Goal: Task Accomplishment & Management: Manage account settings

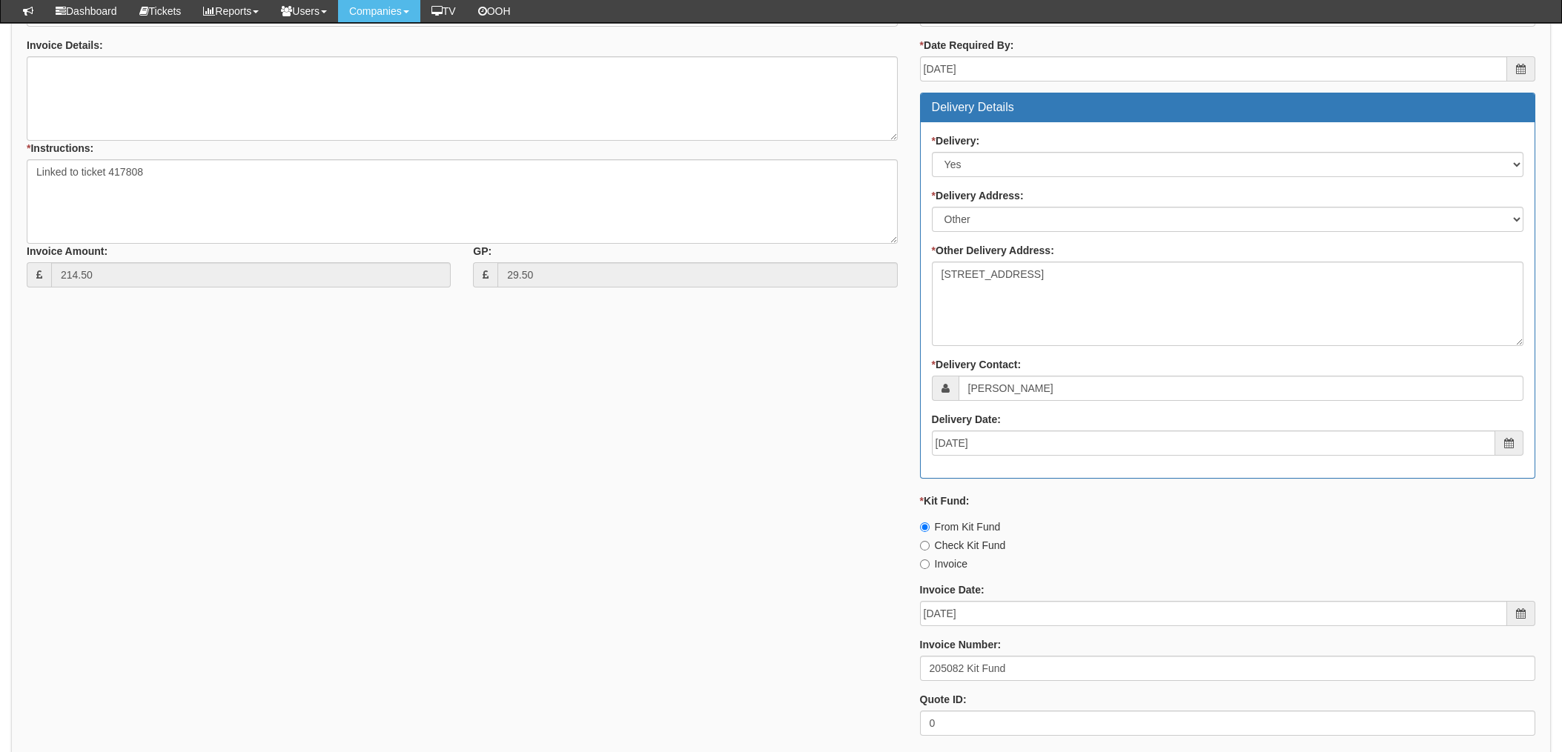
drag, startPoint x: 489, startPoint y: 540, endPoint x: 413, endPoint y: 423, distance: 138.8
click at [489, 531] on div "* Supplier: Select 123 [DOMAIN_NAME] 1Password 3 4Gon [PERSON_NAME] Electric Lt…" at bounding box center [781, 337] width 1531 height 819
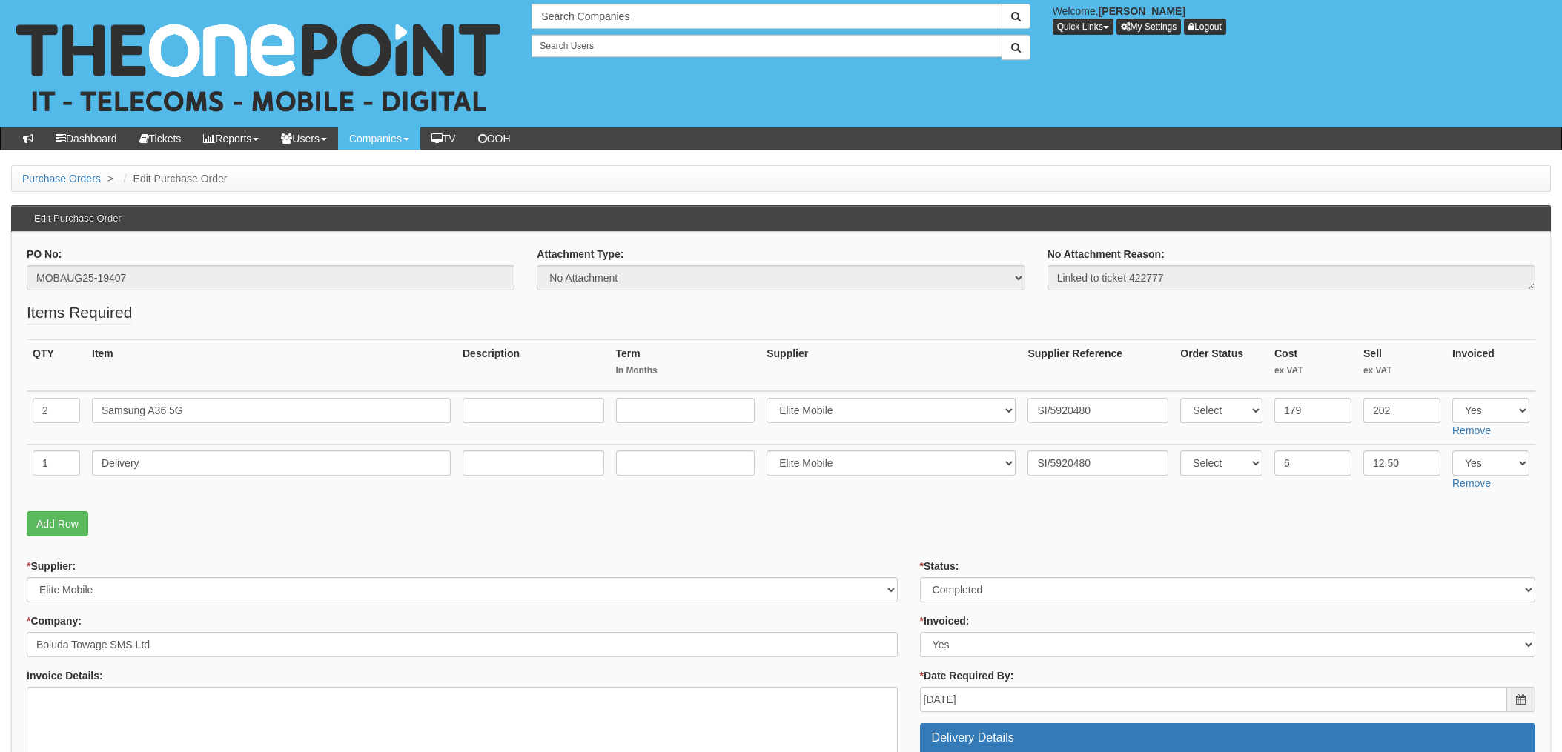
click at [916, 542] on fieldset "Items Required QTY Item Description Term In Months Supplier Supplier Reference …" at bounding box center [781, 423] width 1509 height 242
click at [1065, 401] on input "SI/5920480" at bounding box center [1097, 410] width 141 height 25
drag, startPoint x: 1065, startPoint y: 408, endPoint x: 960, endPoint y: 408, distance: 105.3
click at [960, 408] on tr "2 Samsung A36 5G Select 123 REG.co.uk 1Password 3 4Gon AA Jones Electric Ltd Ab…" at bounding box center [781, 417] width 1509 height 53
click at [1038, 498] on fieldset "Items Required QTY Item Description Term In Months Supplier Supplier Reference …" at bounding box center [781, 423] width 1509 height 242
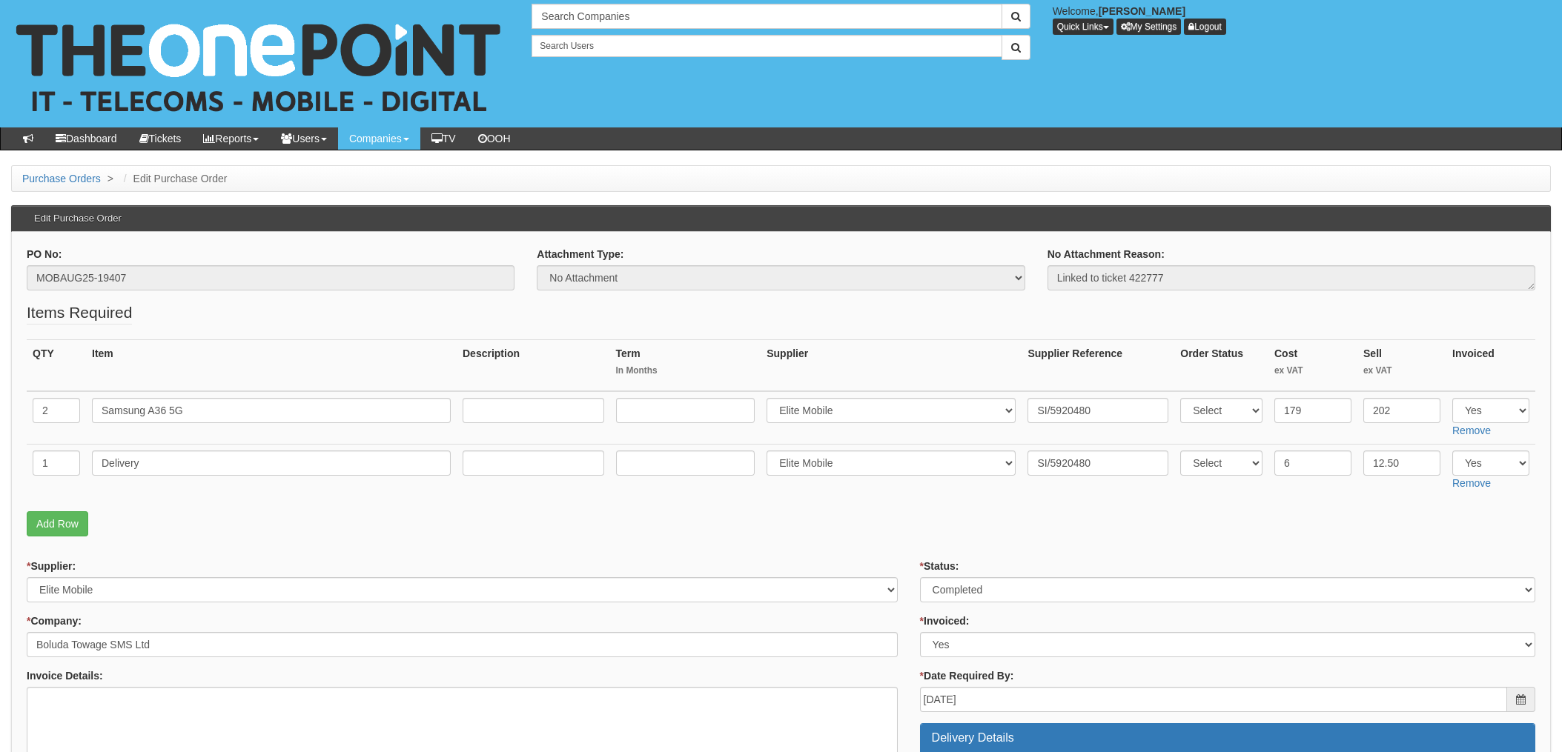
drag, startPoint x: 847, startPoint y: 535, endPoint x: 922, endPoint y: 531, distance: 75.0
click at [849, 535] on p "Add Row" at bounding box center [781, 524] width 1509 height 25
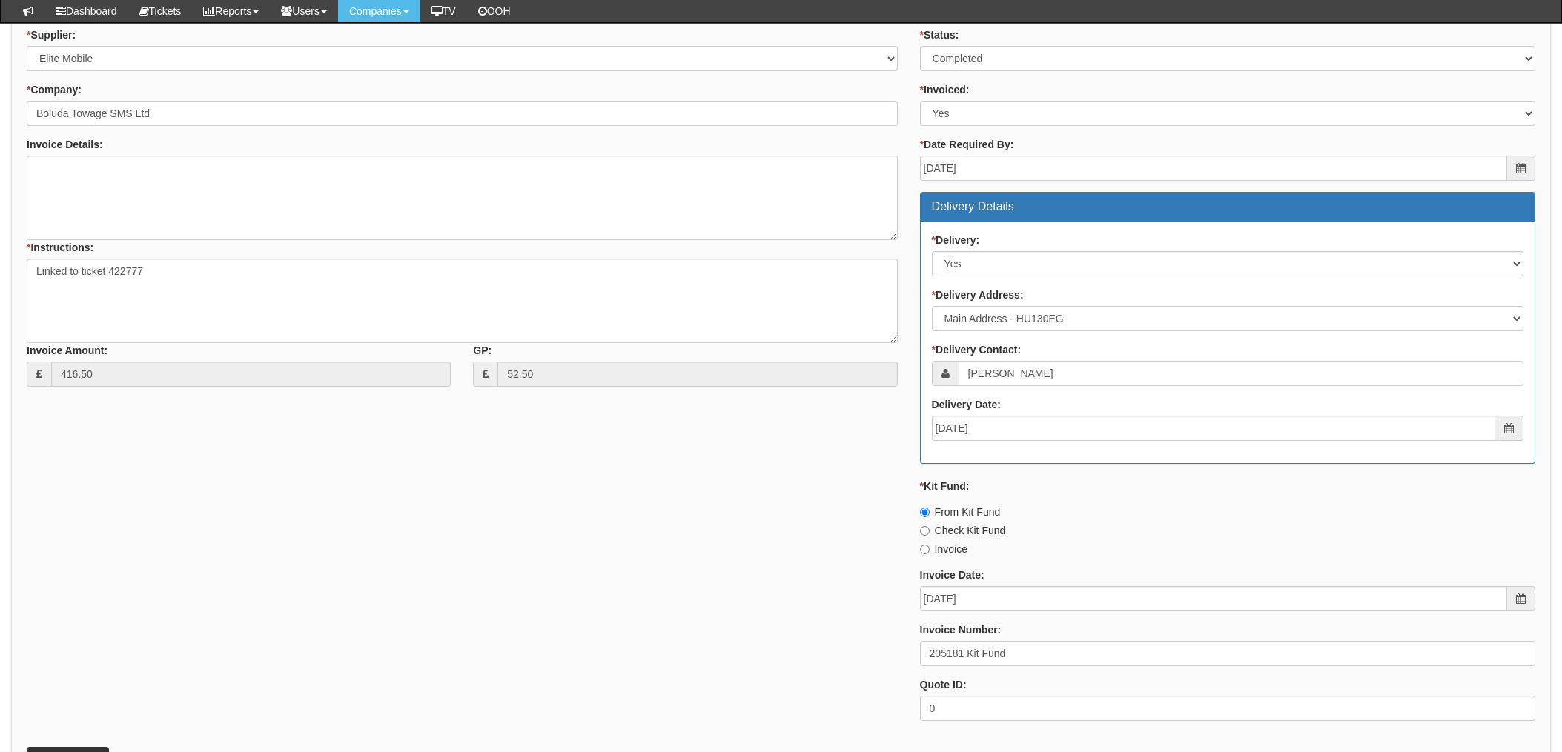
scroll to position [700, 0]
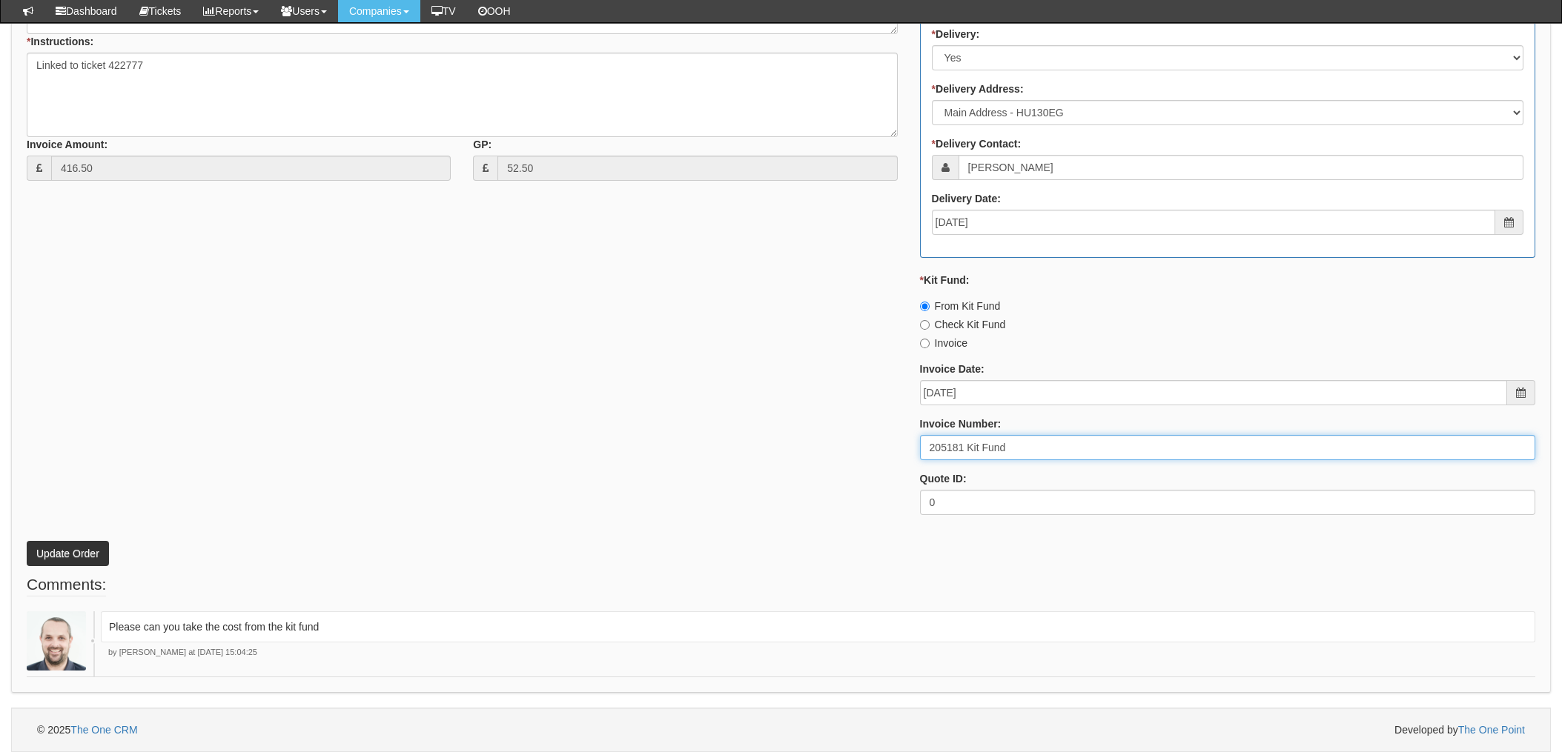
click at [959, 442] on input "205181 Kit Fund" at bounding box center [1227, 447] width 615 height 25
click at [967, 446] on input "205181 Kit Fund" at bounding box center [1227, 447] width 615 height 25
click at [935, 448] on input "205181 Kit Fund" at bounding box center [1227, 447] width 615 height 25
click at [965, 446] on input "205181 Kit Fund" at bounding box center [1227, 447] width 615 height 25
drag, startPoint x: 963, startPoint y: 447, endPoint x: 853, endPoint y: 450, distance: 110.5
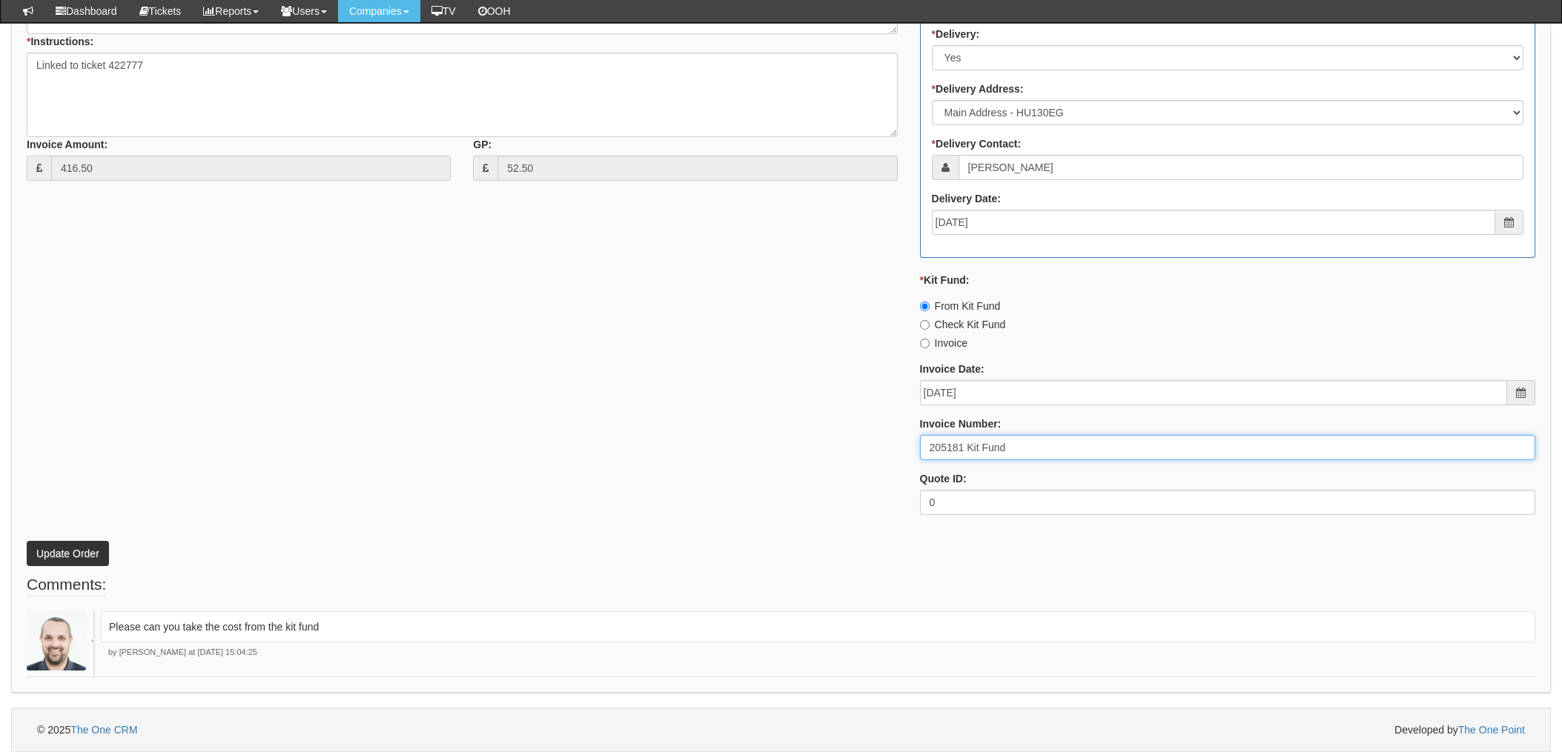
click at [853, 450] on div "* Supplier: Select 123 REG.co.uk 1Password 3 4Gon AA Jones Electric Ltd Abzorb …" at bounding box center [781, 173] width 1531 height 705
click at [802, 321] on div "* Supplier: Select 123 REG.co.uk 1Password 3 4Gon AA Jones Electric Ltd Abzorb …" at bounding box center [781, 173] width 1531 height 705
click at [772, 545] on p "Update Order" at bounding box center [781, 546] width 1509 height 40
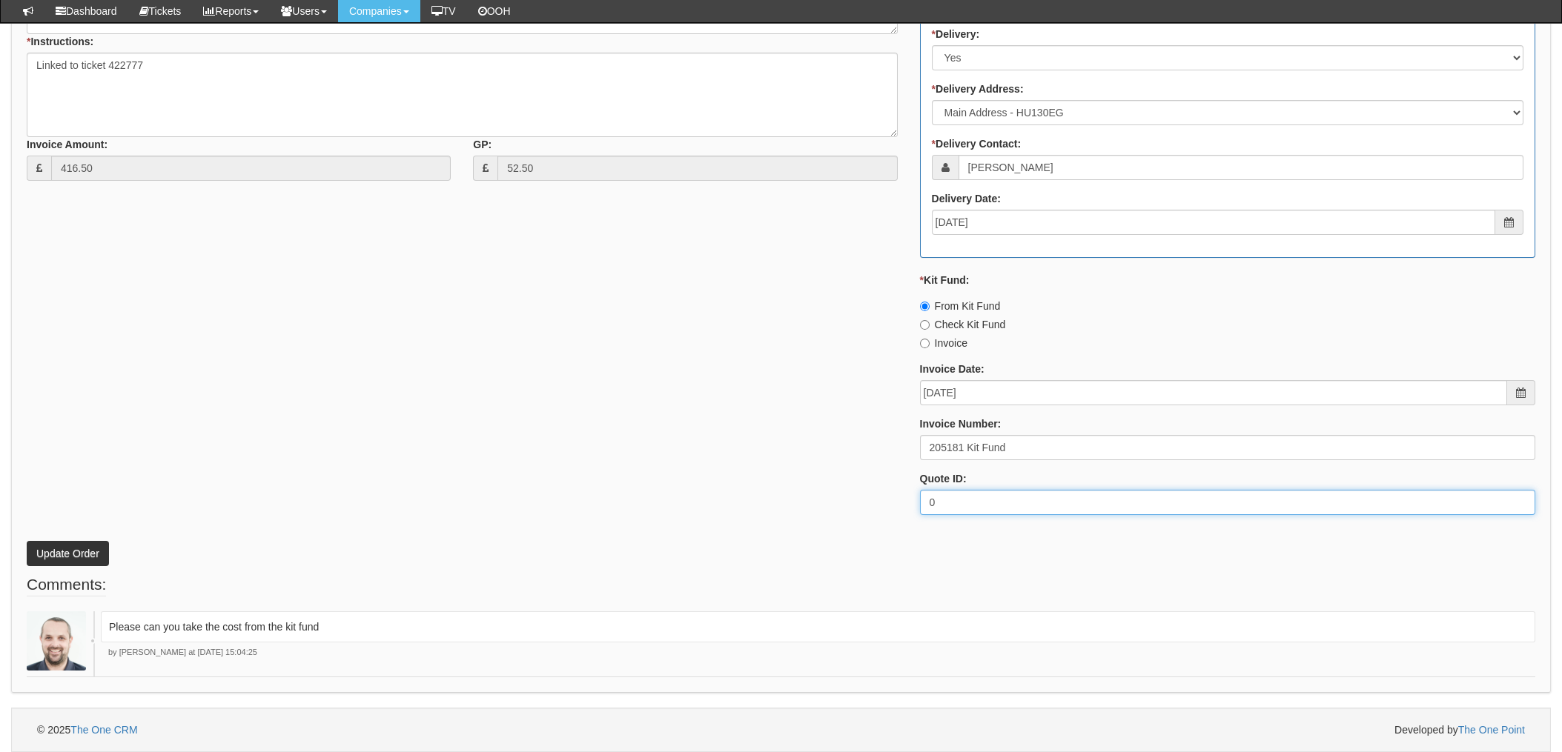
drag, startPoint x: 1005, startPoint y: 490, endPoint x: 993, endPoint y: 476, distance: 17.9
click at [1005, 490] on input "0" at bounding box center [1227, 502] width 615 height 25
drag, startPoint x: 672, startPoint y: 326, endPoint x: 674, endPoint y: 156, distance: 170.5
click at [670, 325] on div "* Supplier: Select 123 REG.co.uk 1Password 3 4Gon AA Jones Electric Ltd Abzorb …" at bounding box center [781, 173] width 1531 height 705
click at [471, 337] on div "* Supplier: Select 123 REG.co.uk 1Password 3 4Gon AA Jones Electric Ltd Abzorb …" at bounding box center [781, 173] width 1531 height 705
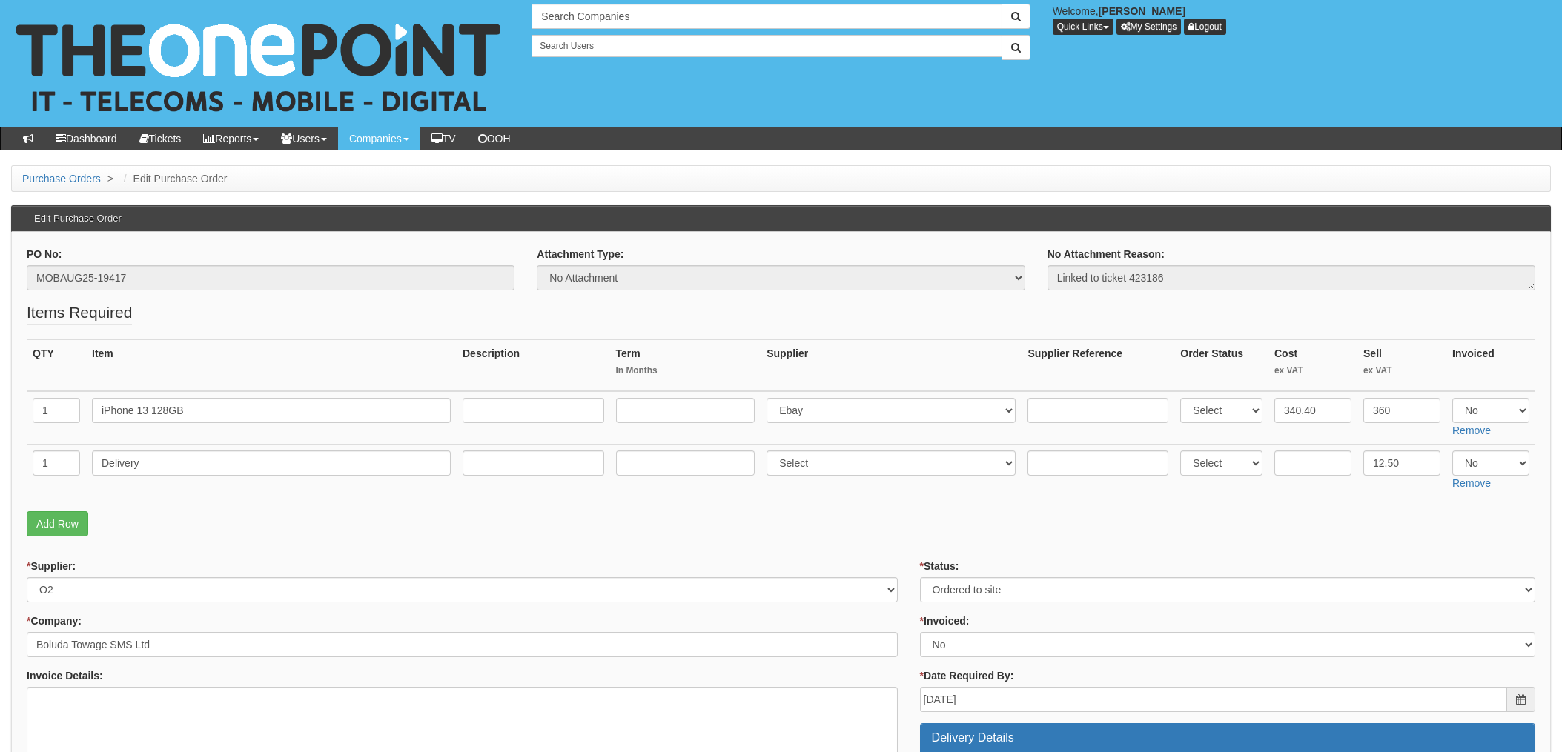
click at [698, 324] on fieldset "Items Required QTY Item Description Term In Months Supplier Supplier Reference …" at bounding box center [781, 423] width 1509 height 242
click at [884, 340] on th "Supplier" at bounding box center [891, 366] width 261 height 52
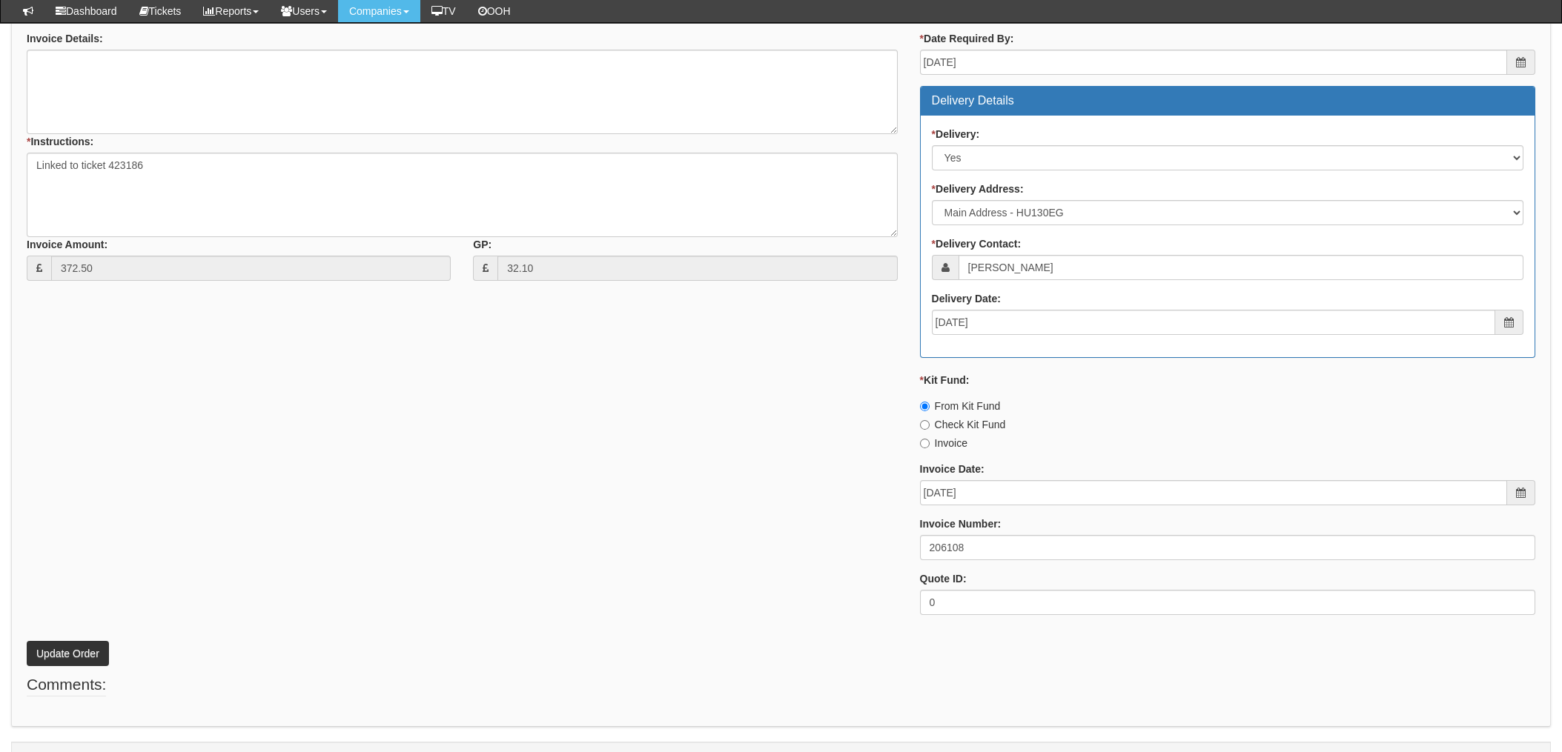
scroll to position [634, 0]
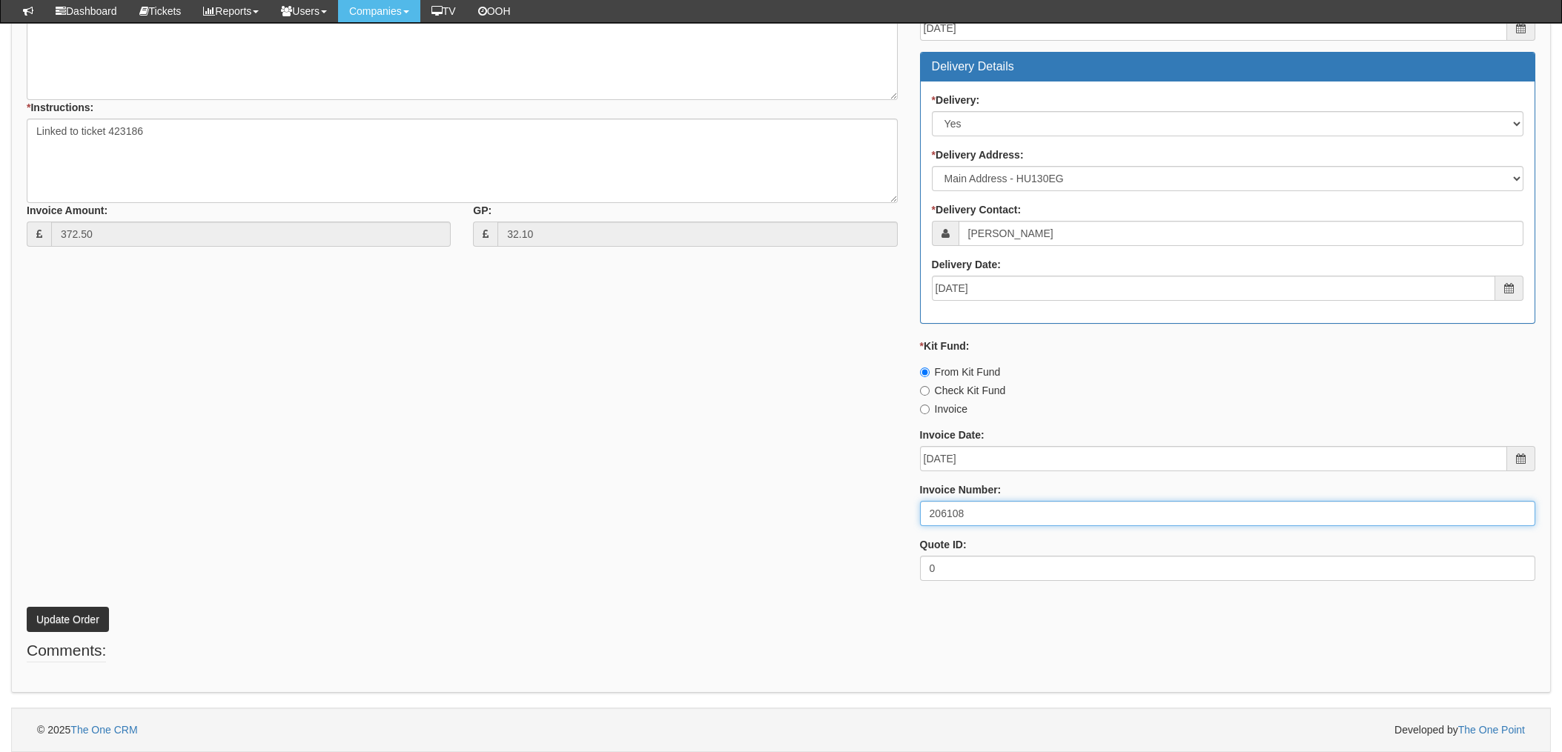
click at [958, 507] on input "206108" at bounding box center [1227, 513] width 615 height 25
drag, startPoint x: 982, startPoint y: 510, endPoint x: 831, endPoint y: 507, distance: 151.3
click at [831, 507] on div "* Supplier: Select 123 [DOMAIN_NAME] 1Password 3 4Gon [PERSON_NAME] Electric Lt…" at bounding box center [781, 239] width 1531 height 705
drag, startPoint x: 705, startPoint y: 493, endPoint x: 839, endPoint y: 505, distance: 134.7
click at [708, 493] on div "* Supplier: Select 123 [DOMAIN_NAME] 1Password 3 4Gon [PERSON_NAME] Electric Lt…" at bounding box center [781, 239] width 1531 height 705
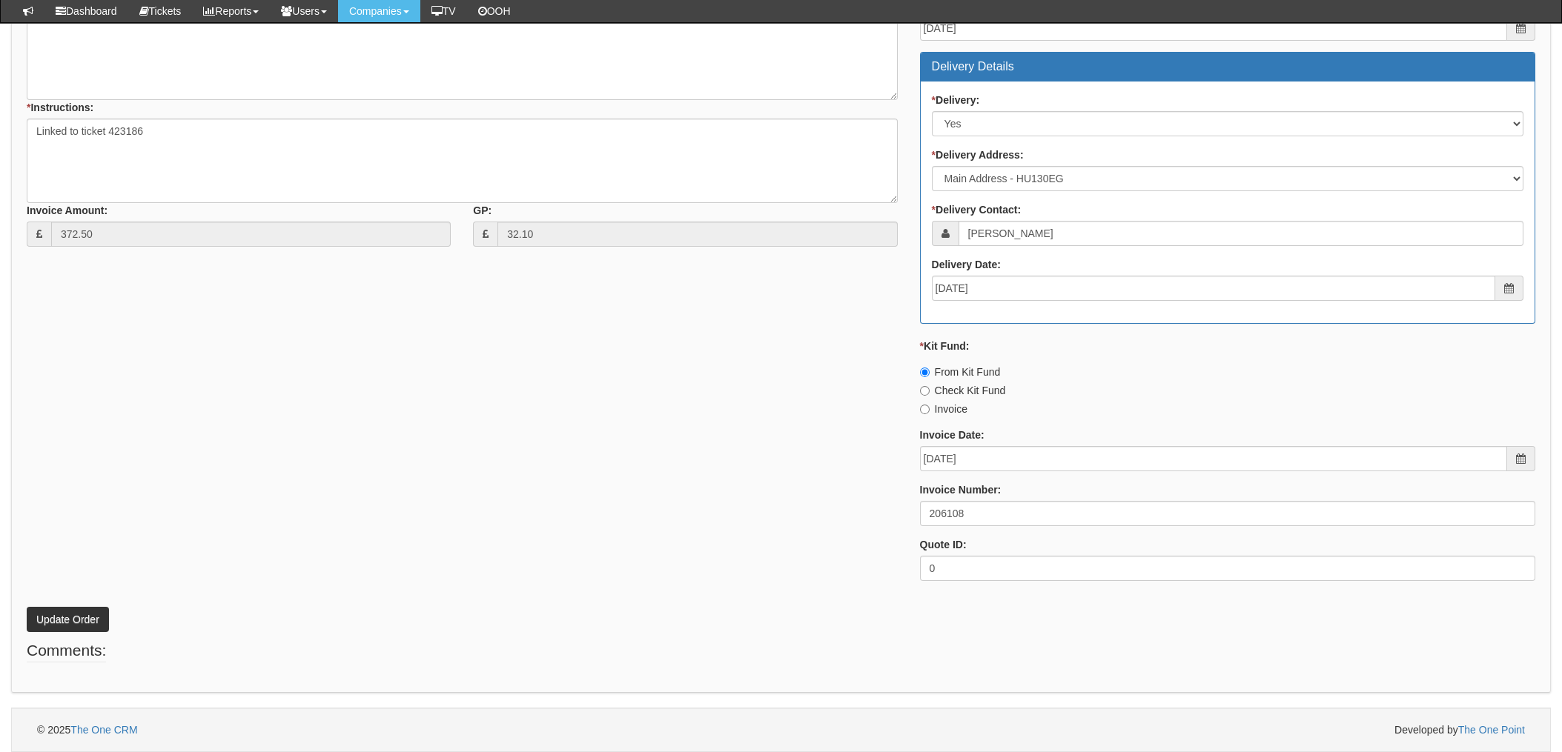
click at [365, 491] on div "* Supplier: Select 123 [DOMAIN_NAME] 1Password 3 4Gon [PERSON_NAME] Electric Lt…" at bounding box center [781, 239] width 1531 height 705
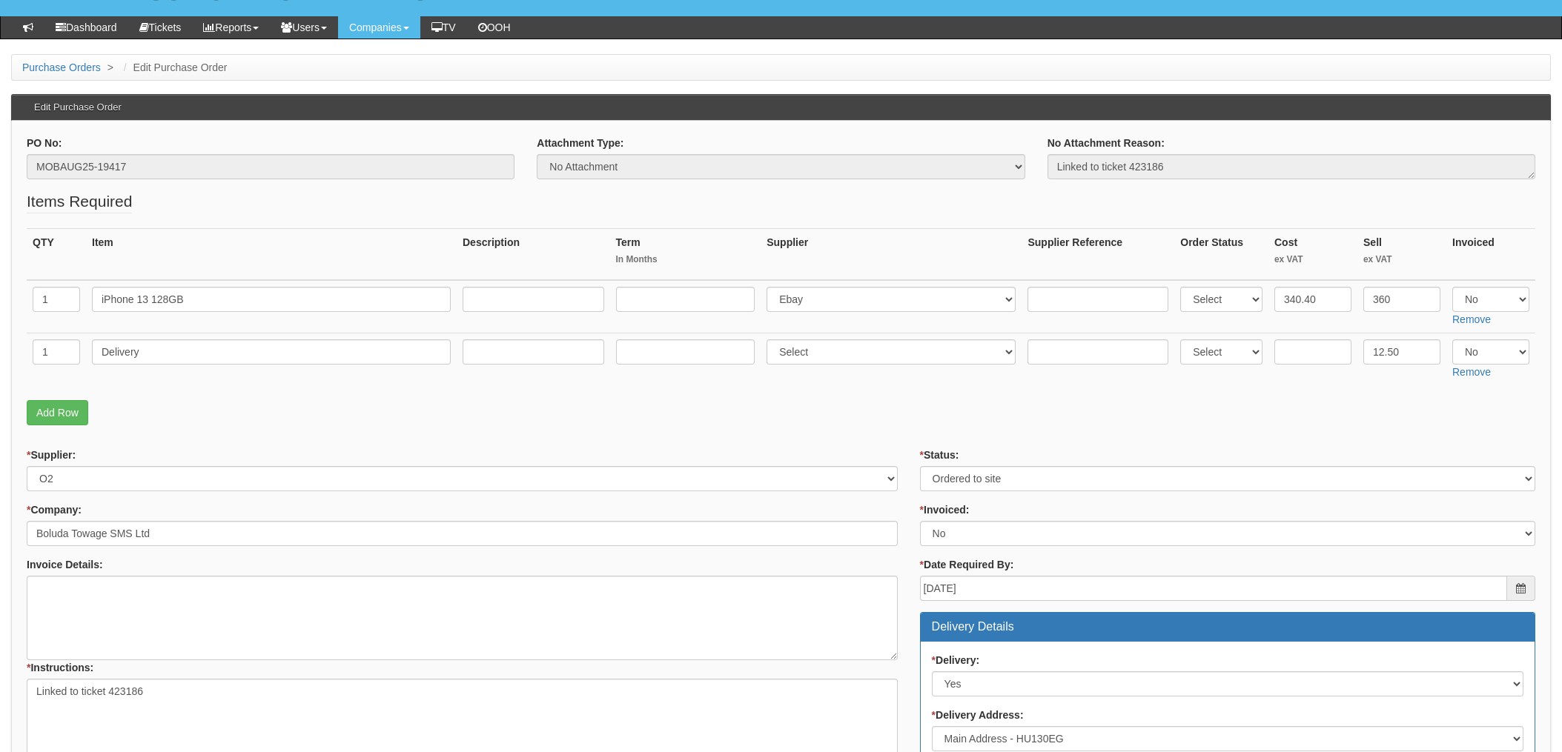
scroll to position [0, 0]
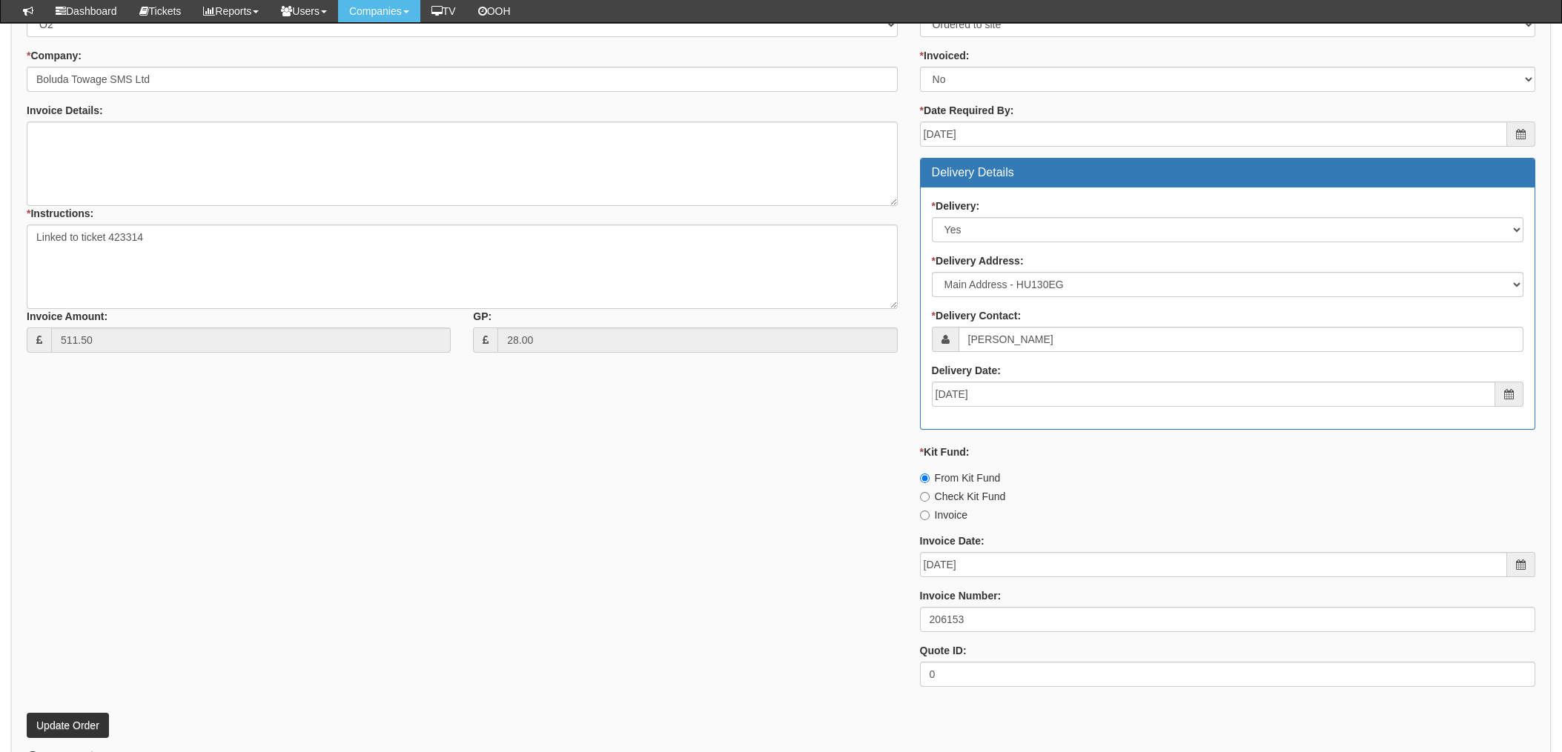
scroll to position [634, 0]
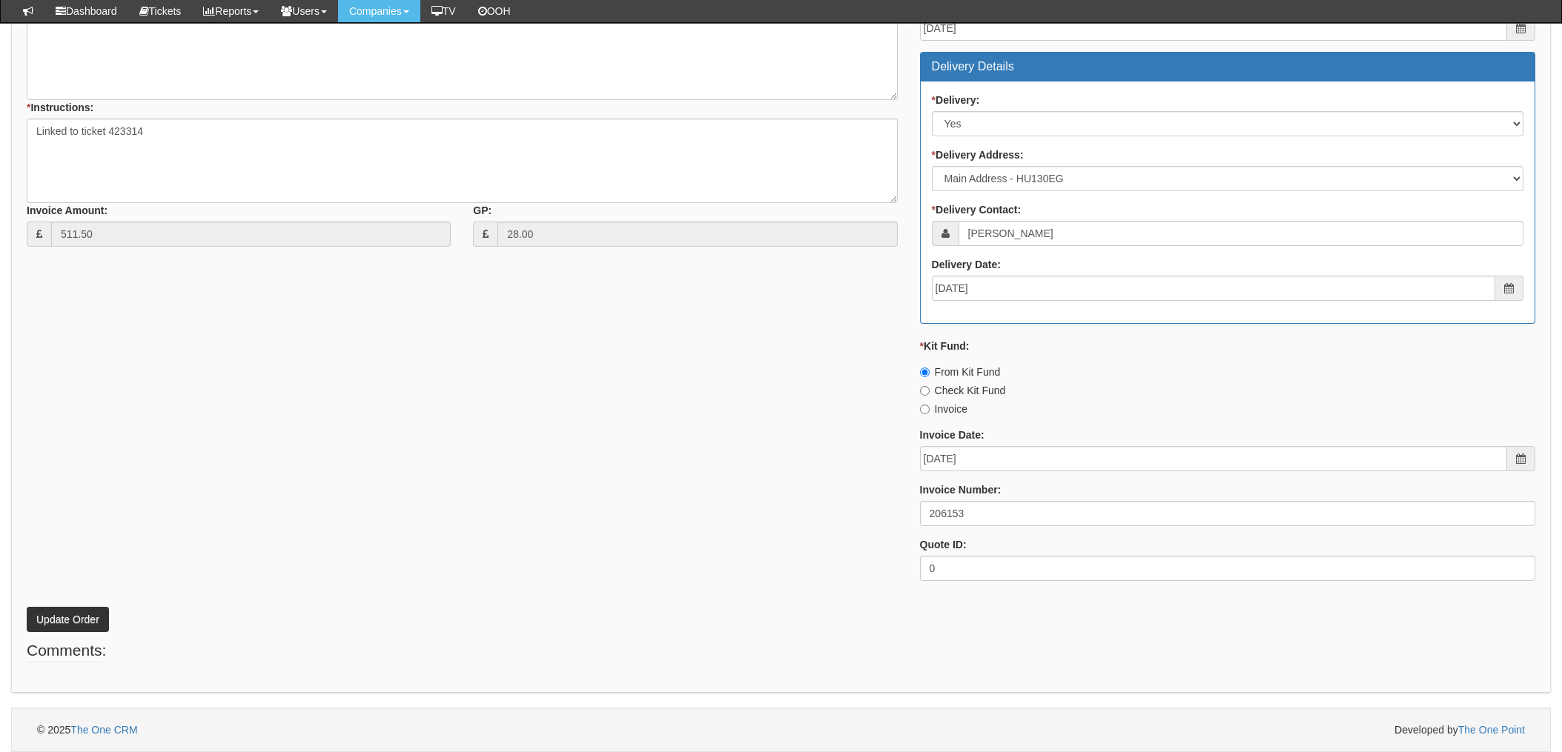
click at [962, 500] on div "Invoice Number: 206153" at bounding box center [1227, 505] width 615 height 44
click at [962, 514] on input "206153" at bounding box center [1227, 513] width 615 height 25
drag, startPoint x: 979, startPoint y: 514, endPoint x: 873, endPoint y: 509, distance: 106.2
click at [875, 509] on div "* Supplier: Select 123 REG.co.uk 1Password 3 4Gon AA Jones Electric Ltd Abzorb …" at bounding box center [781, 239] width 1531 height 705
click at [1002, 512] on input "206153" at bounding box center [1227, 513] width 615 height 25
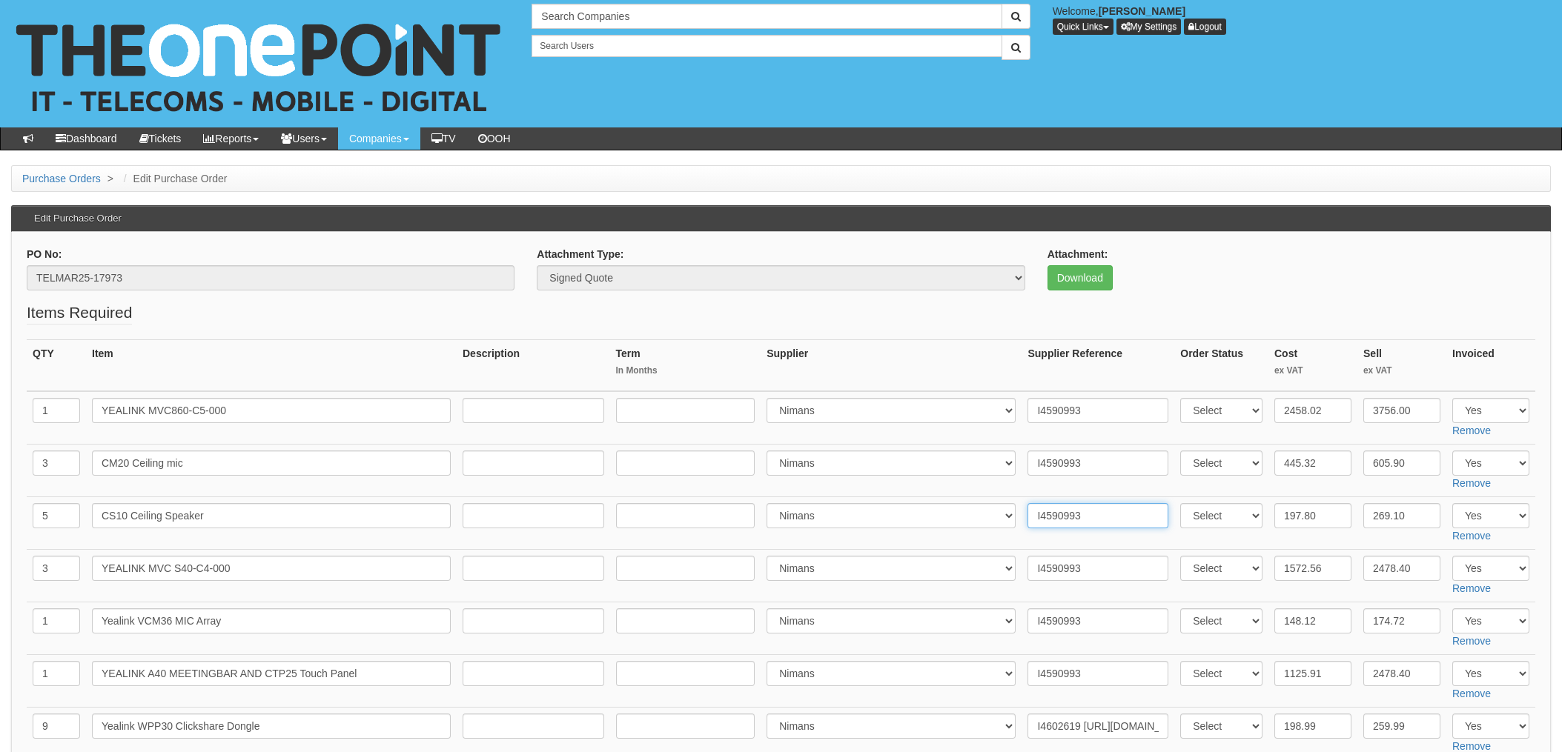
click at [1090, 519] on input "I4590993" at bounding box center [1097, 515] width 141 height 25
drag, startPoint x: 1087, startPoint y: 518, endPoint x: 956, endPoint y: 512, distance: 130.6
click at [958, 513] on tr "5 CS10 Ceiling Speaker Select 123 [DOMAIN_NAME] 1Password 3 4Gon [PERSON_NAME] …" at bounding box center [781, 523] width 1509 height 53
click at [1103, 575] on input "I4590993" at bounding box center [1097, 568] width 141 height 25
click at [1081, 621] on input "I4590993" at bounding box center [1097, 621] width 141 height 25
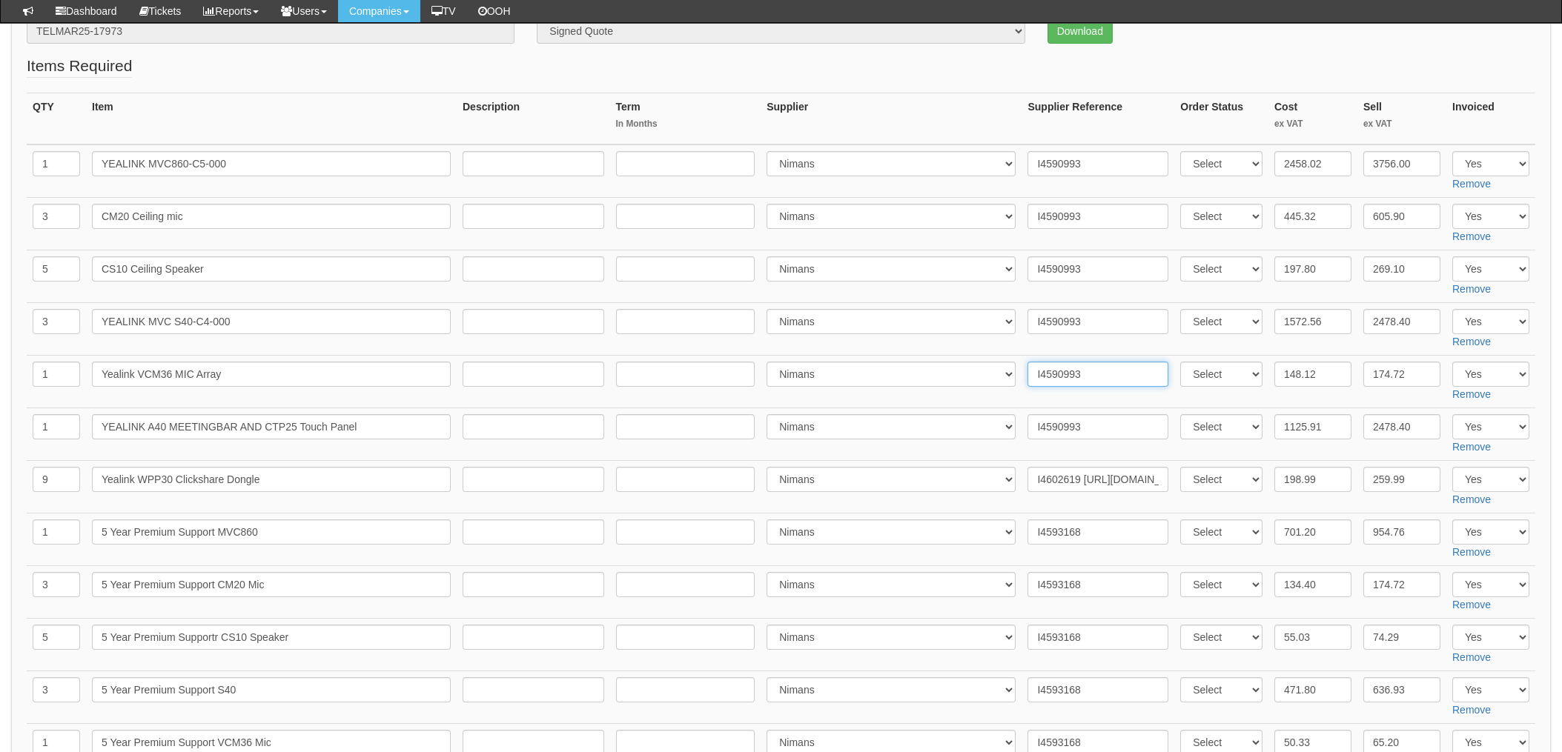
scroll to position [198, 0]
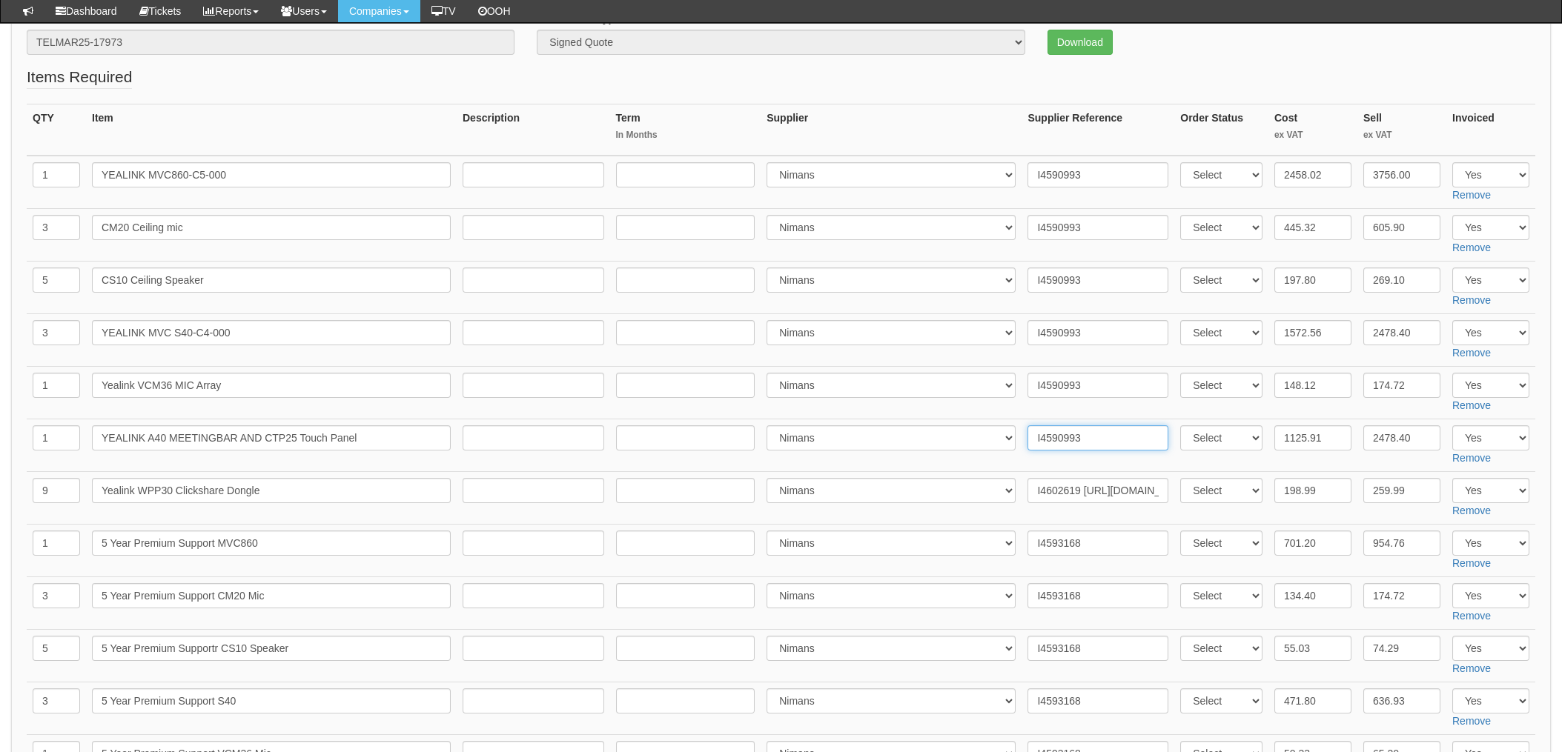
click at [1101, 448] on input "I4590993" at bounding box center [1097, 438] width 141 height 25
click at [1080, 543] on input "I4593168" at bounding box center [1097, 543] width 141 height 25
drag, startPoint x: 1101, startPoint y: 540, endPoint x: 982, endPoint y: 540, distance: 119.4
click at [982, 540] on tr "1 5 Year Premium Support MVC860 Select 123 REG.co.uk 1Password 3 4Gon AA Jones …" at bounding box center [781, 551] width 1509 height 53
click at [1022, 518] on td "I4602619 https://www.onedirect.co.uk/yealink-wpp30-usb-de-presentacion-y-confer…" at bounding box center [1098, 498] width 153 height 53
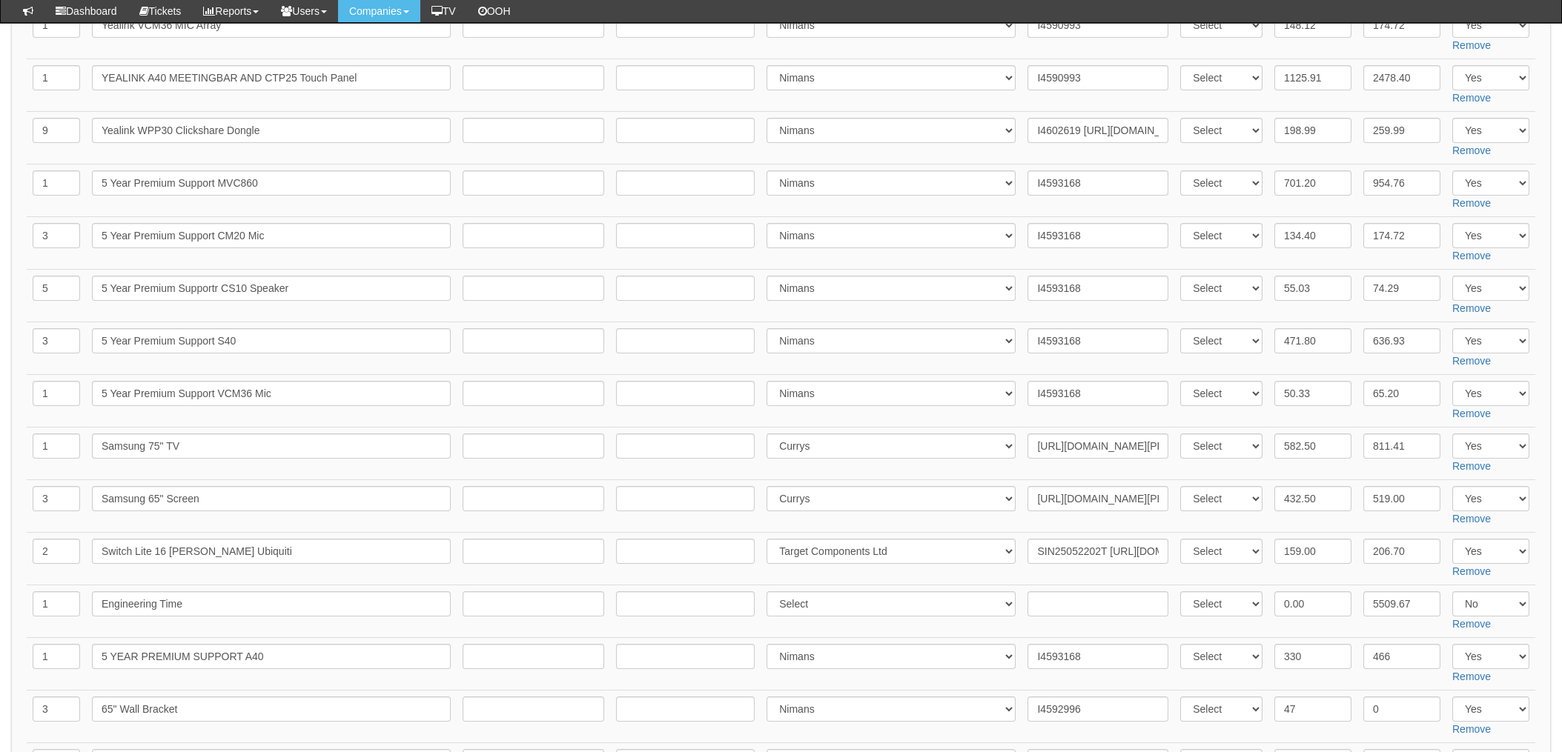
scroll to position [593, 0]
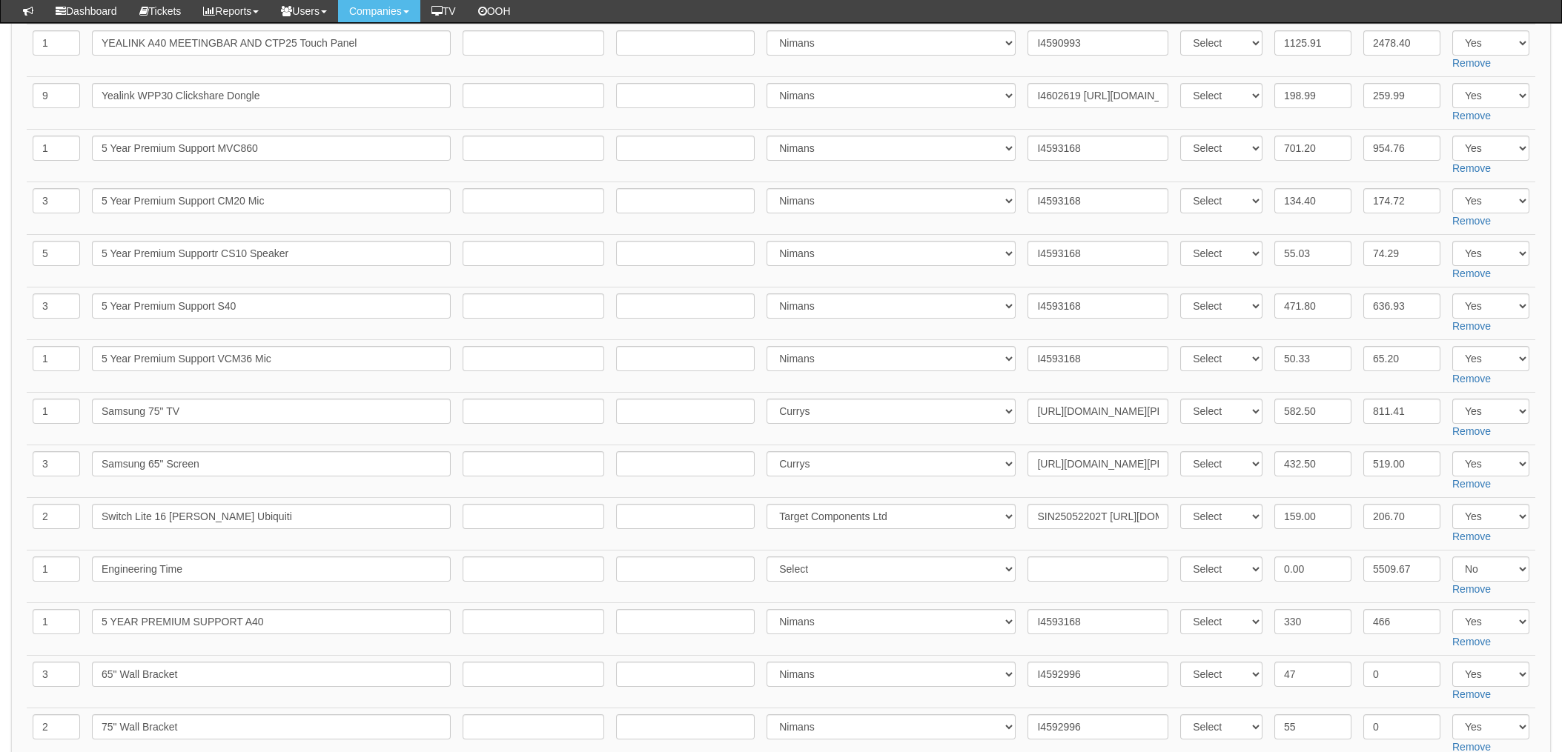
click at [1022, 529] on td "SIN25052202T https://www.broadbandbuyer.com/products/39624-ubiquiti-usw-lite-8-…" at bounding box center [1098, 524] width 153 height 53
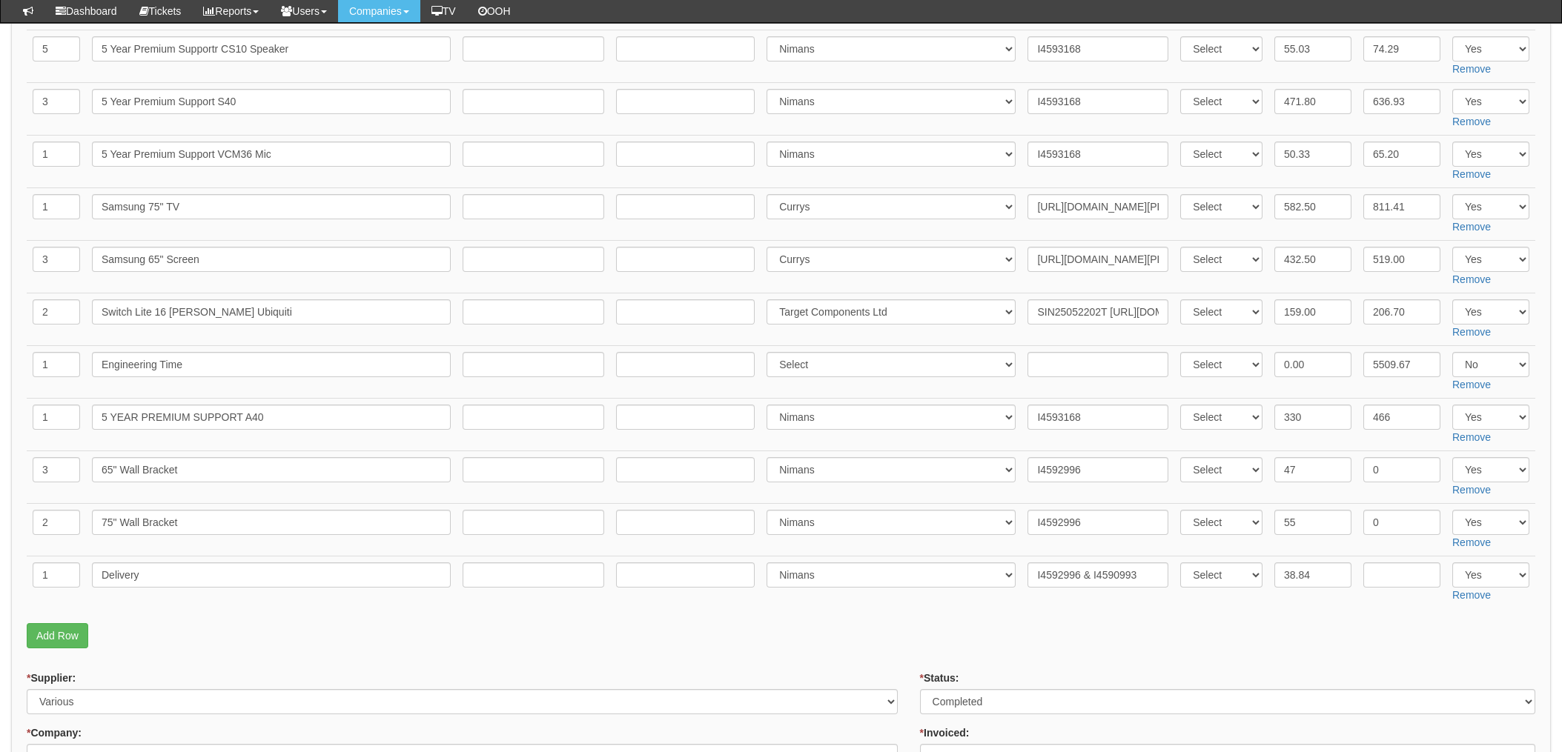
scroll to position [790, 0]
click at [1460, 640] on p "Add Row" at bounding box center [781, 643] width 1509 height 25
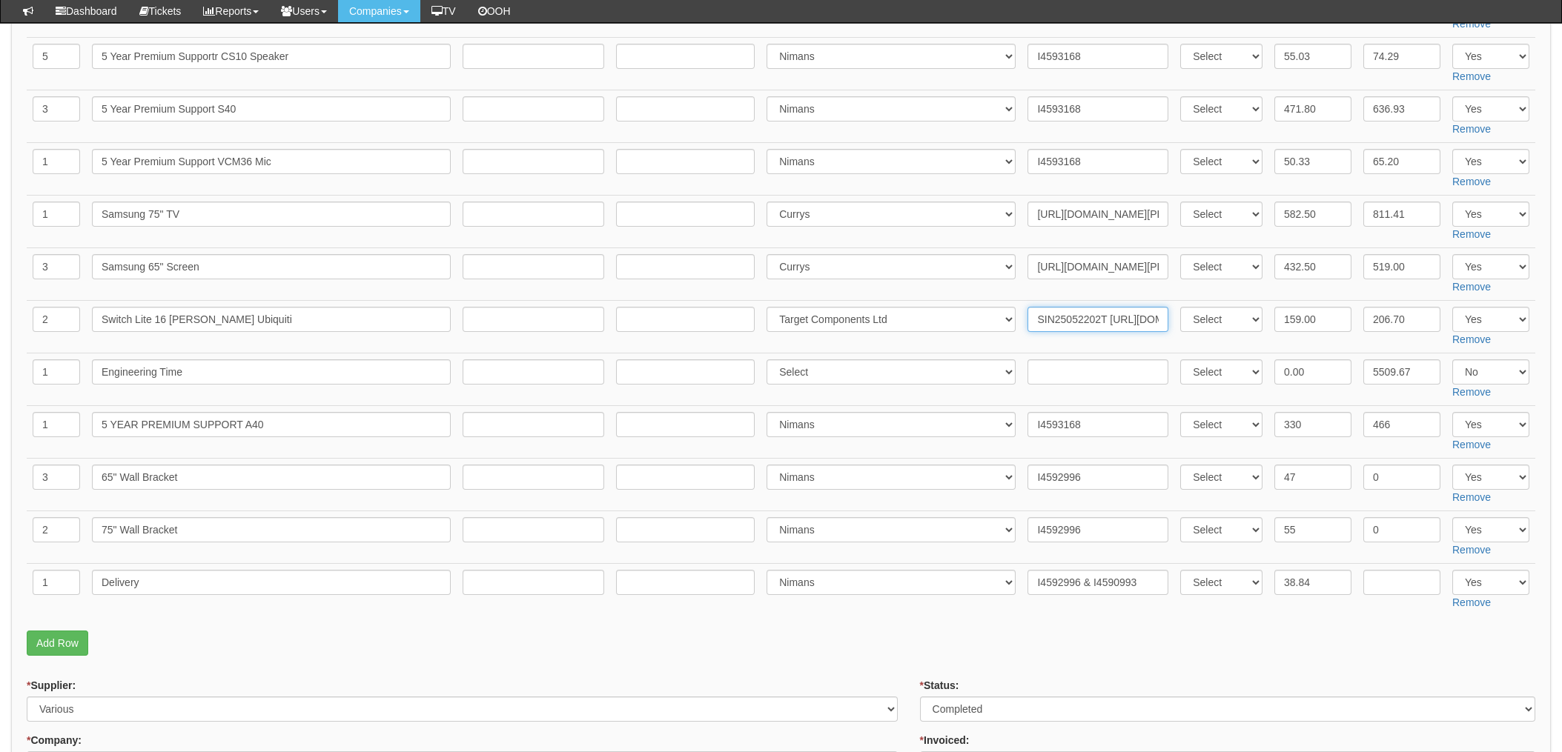
click at [1037, 317] on input "SIN25052202T https://www.broadbandbuyer.com/products/39624-ubiquiti-usw-lite-8-…" at bounding box center [1097, 319] width 141 height 25
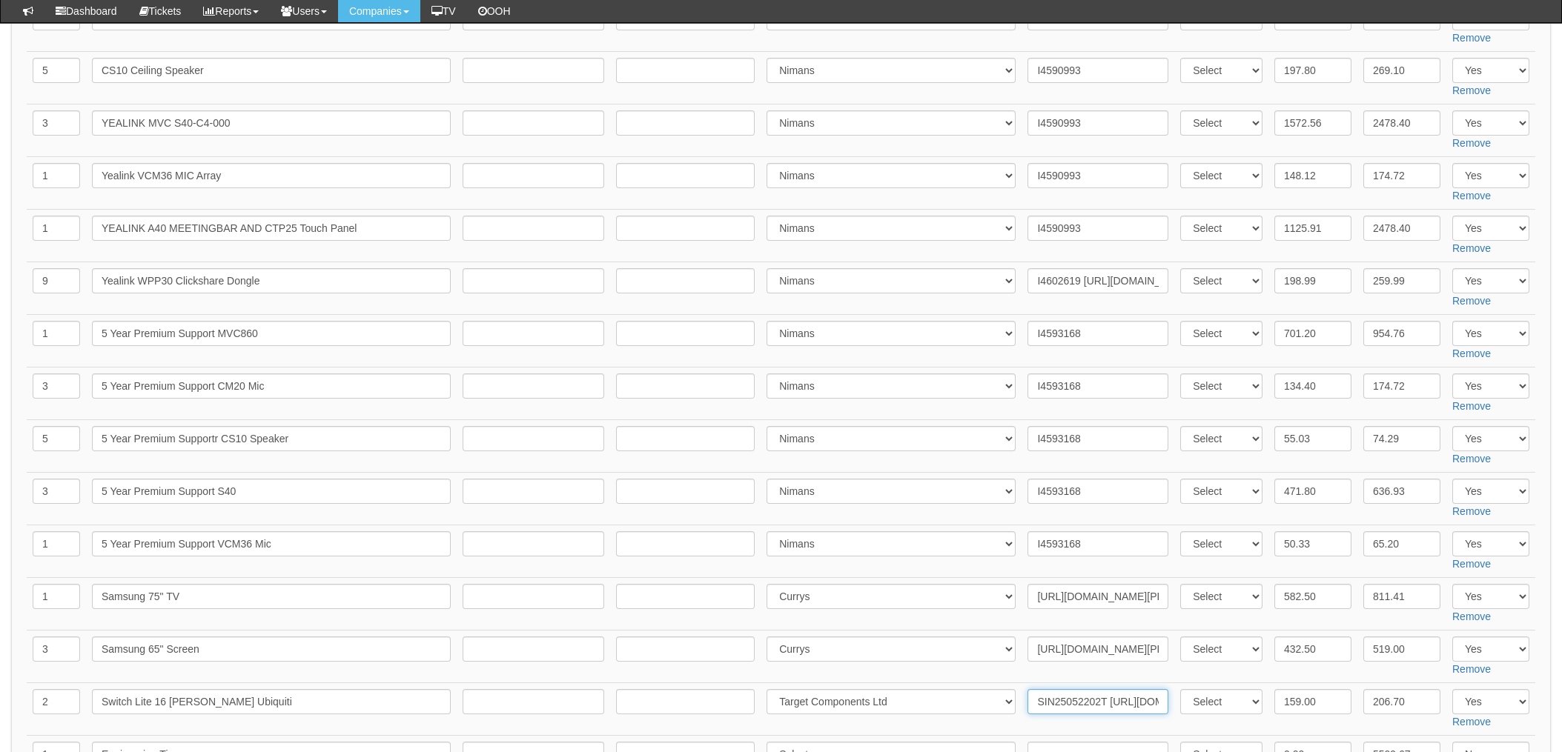
scroll to position [395, 0]
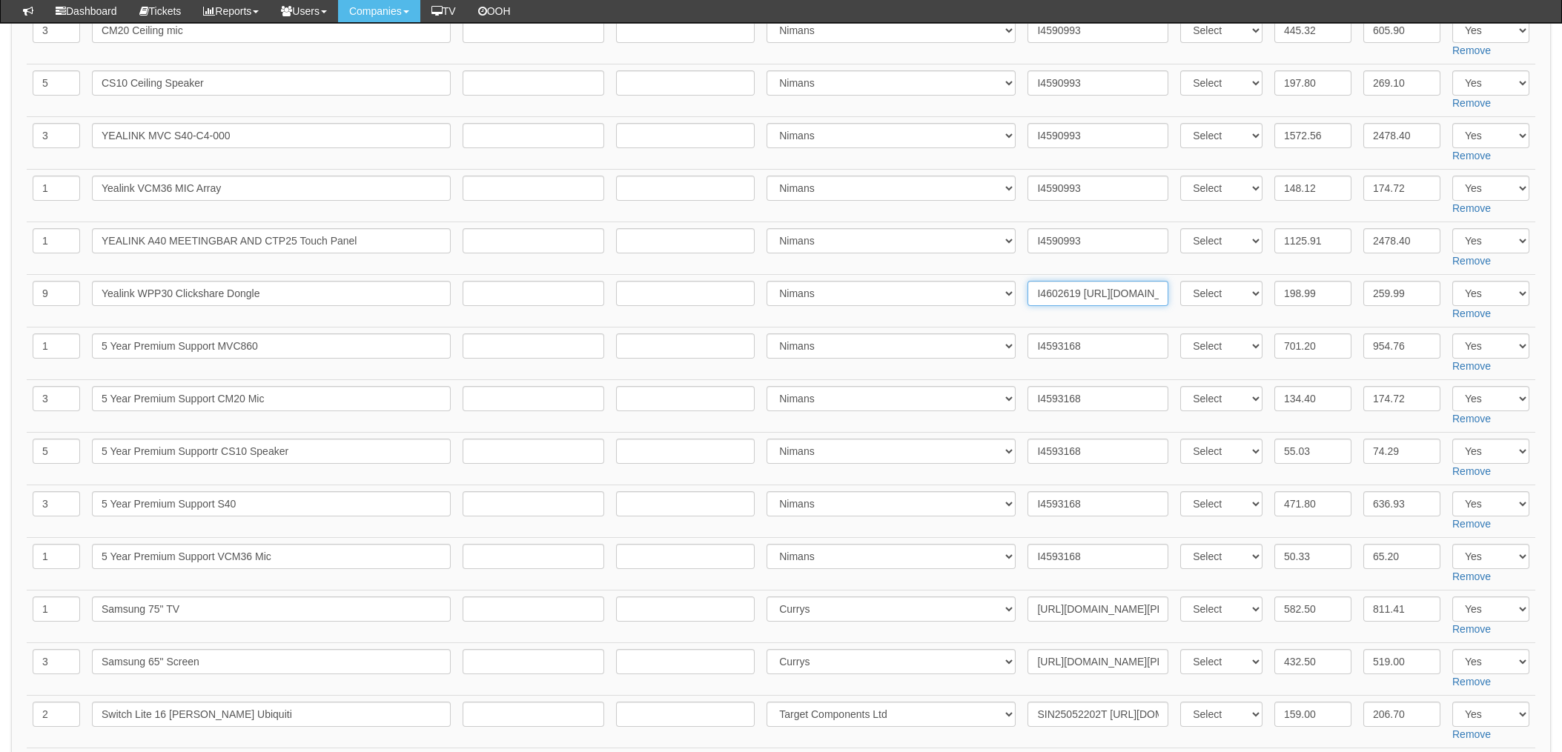
click at [1048, 296] on input "I4602619 https://www.onedirect.co.uk/yealink-wpp30-usb-de-presentacion-y-confer…" at bounding box center [1097, 293] width 141 height 25
drag, startPoint x: 1070, startPoint y: 292, endPoint x: 980, endPoint y: 292, distance: 90.4
click at [986, 292] on tr "9 Yealink WPP30 Clickshare Dongle Select 123 REG.co.uk 1Password 3 4Gon AA Jone…" at bounding box center [781, 301] width 1509 height 53
drag, startPoint x: 1059, startPoint y: 294, endPoint x: 1003, endPoint y: 272, distance: 59.6
click at [1003, 272] on td "Select 123 REG.co.uk 1Password 3 4Gon AA Jones Electric Ltd Abzorb Access Group…" at bounding box center [891, 248] width 261 height 53
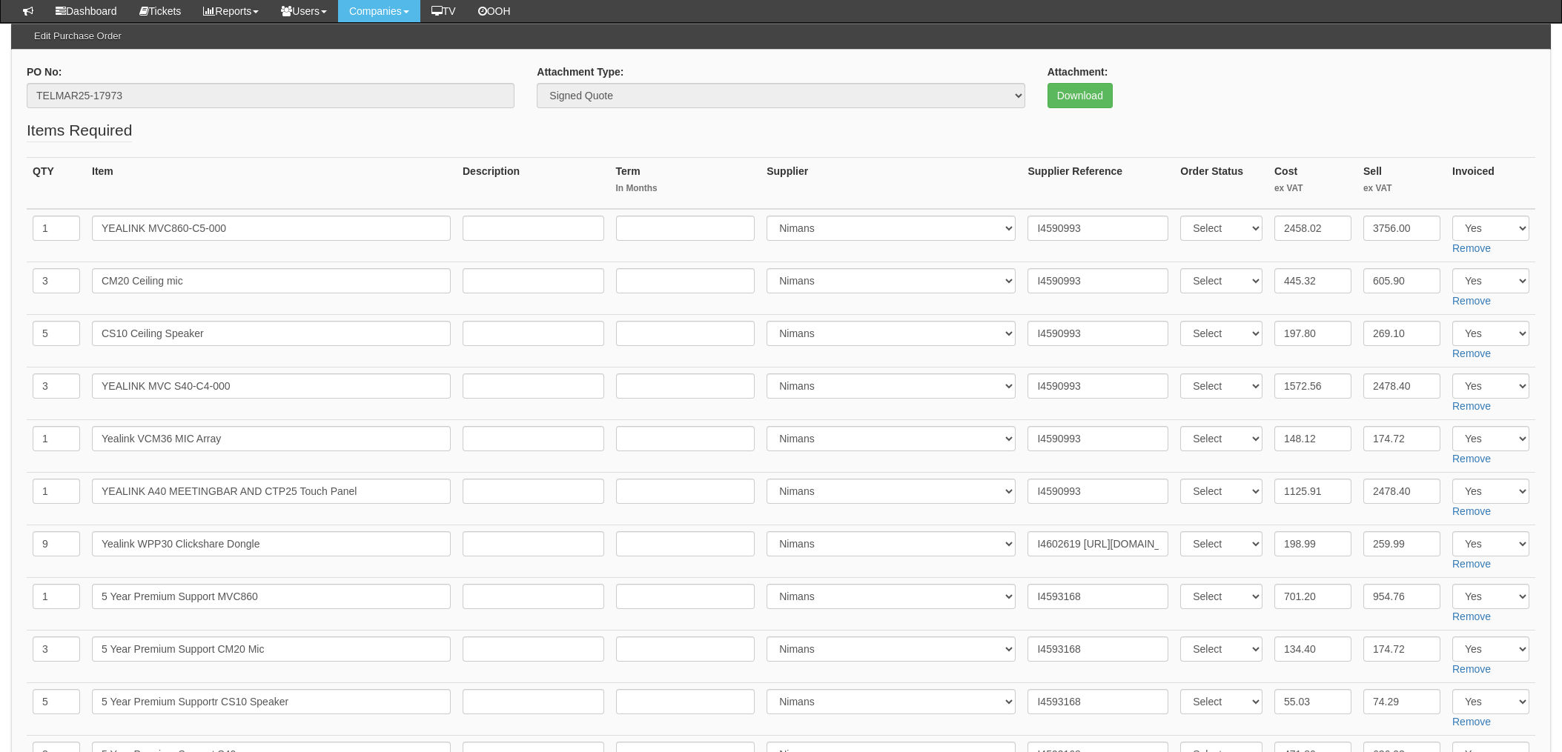
scroll to position [0, 0]
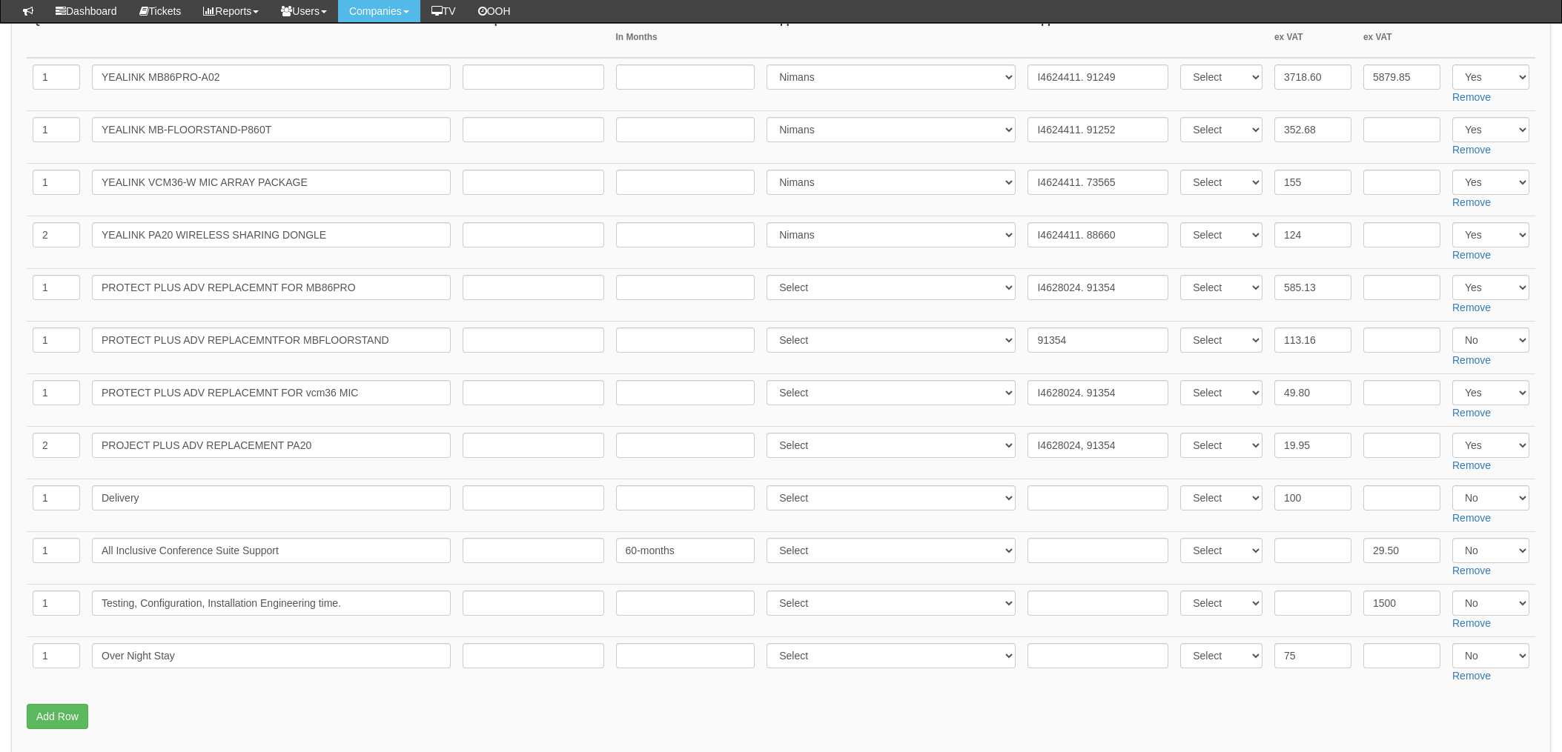
scroll to position [198, 0]
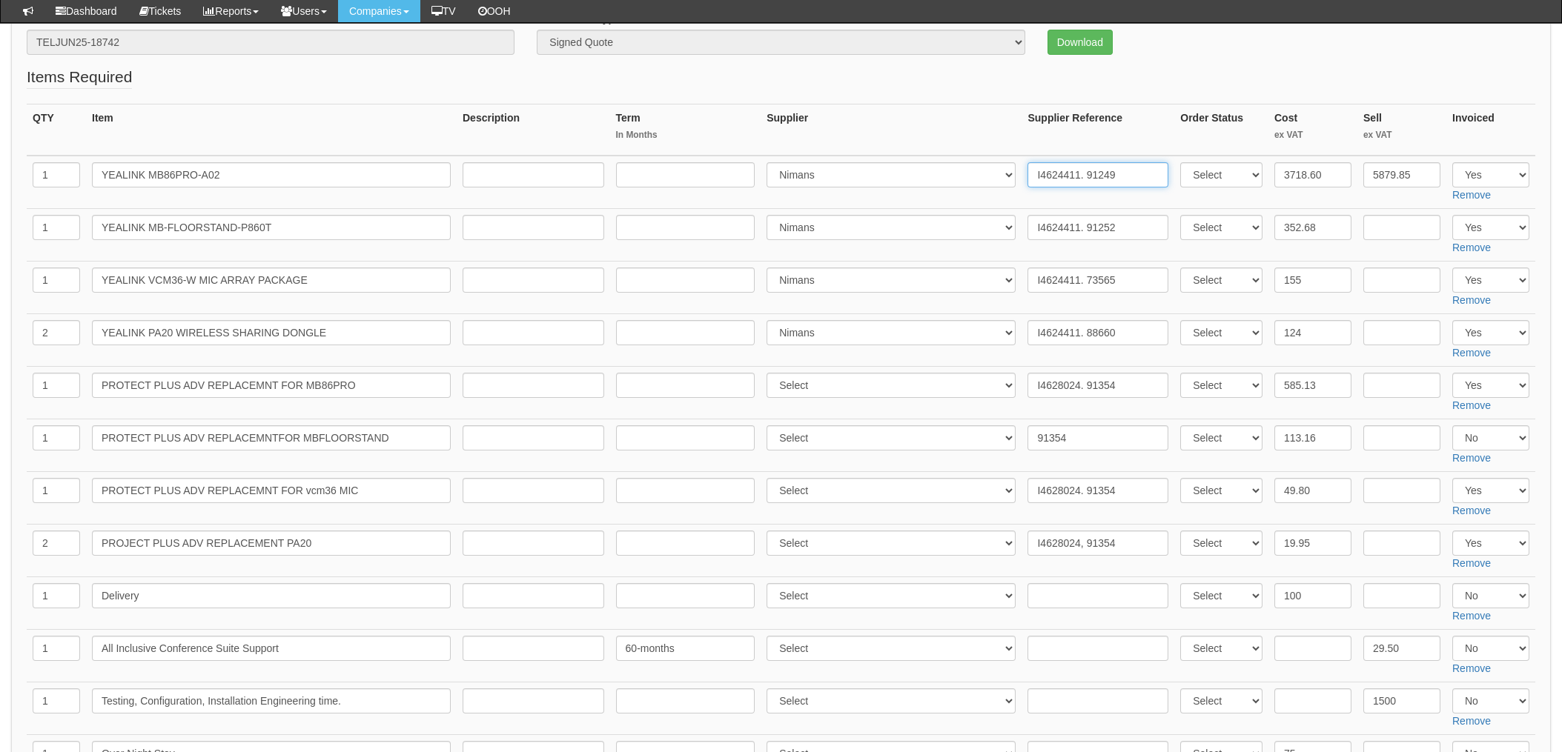
drag, startPoint x: 1070, startPoint y: 173, endPoint x: 981, endPoint y: 173, distance: 89.7
click at [982, 173] on tr "1 YEALINK MB86PRO-A02 Select 123 REG.co.uk 1Password 3 4Gon AA Jones Electric L…" at bounding box center [781, 182] width 1509 height 53
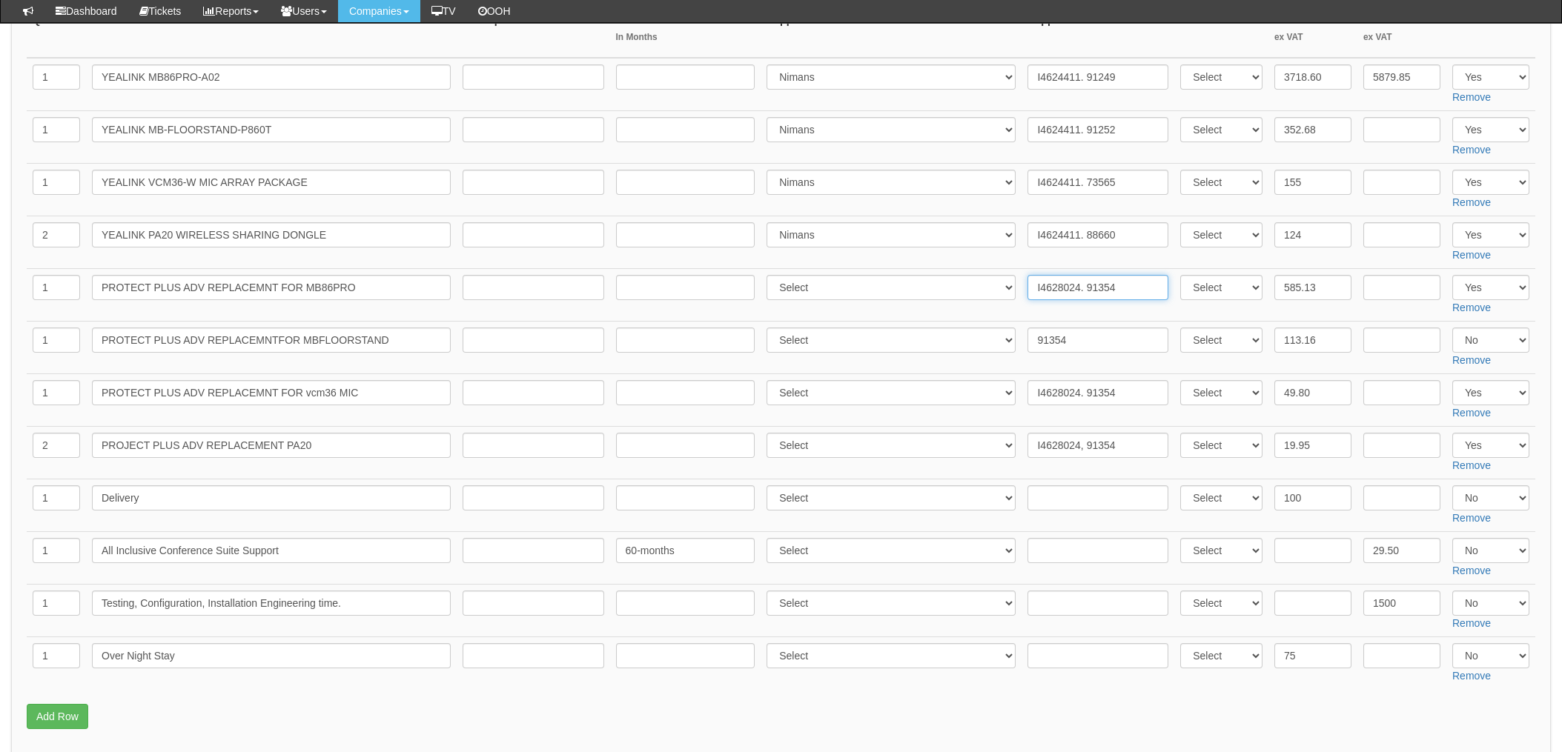
click at [1052, 294] on input "I4628024. 91354" at bounding box center [1097, 287] width 141 height 25
drag, startPoint x: 1074, startPoint y: 288, endPoint x: 994, endPoint y: 286, distance: 80.1
click at [994, 286] on tr "1 PROTECT PLUS ADV REPLACEMNT FOR MB86PRO Select 123 REG.co.uk 1Password 3 4Gon…" at bounding box center [781, 295] width 1509 height 53
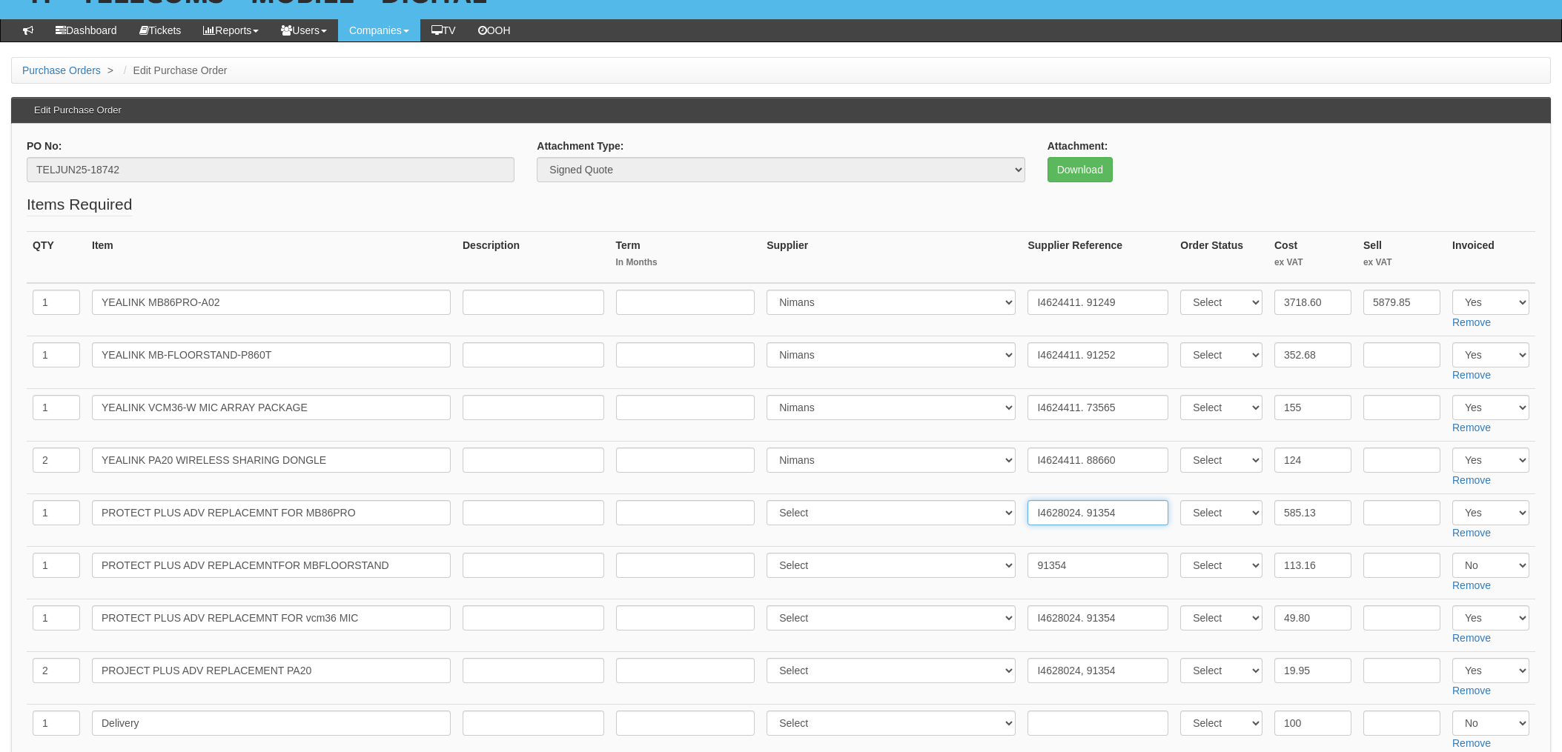
scroll to position [0, 0]
